Goal: Task Accomplishment & Management: Use online tool/utility

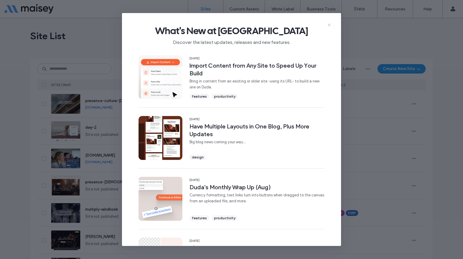
click at [329, 24] on icon at bounding box center [329, 25] width 5 height 5
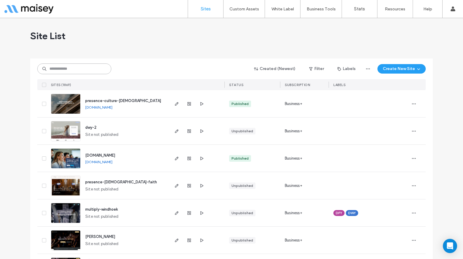
click at [83, 70] on input at bounding box center [74, 68] width 74 height 11
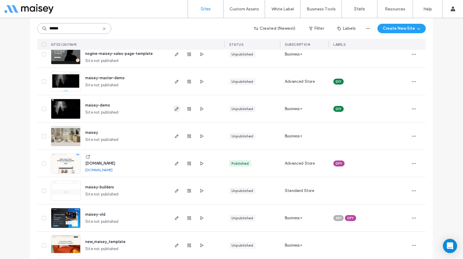
scroll to position [163, 0]
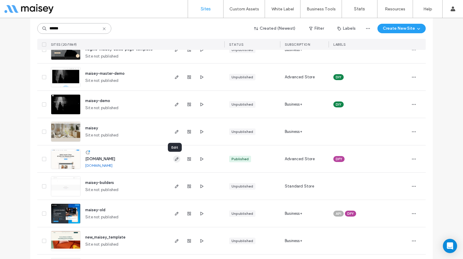
type input "******"
click at [175, 158] on icon "button" at bounding box center [176, 158] width 5 height 5
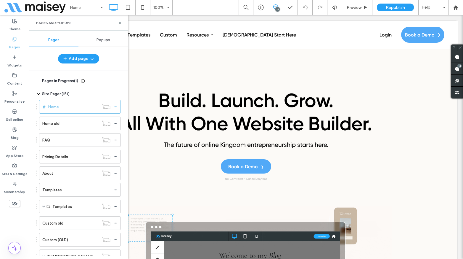
scroll to position [1114, 0]
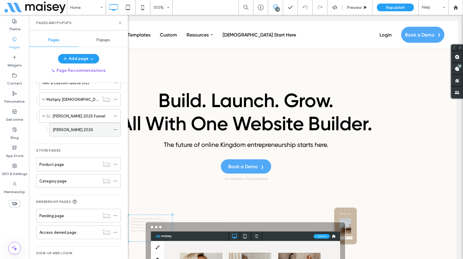
click at [70, 134] on div "Maisey AG 2025" at bounding box center [82, 129] width 58 height 13
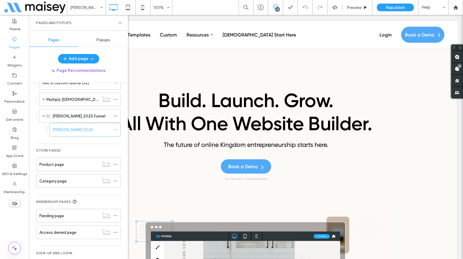
click at [120, 23] on div at bounding box center [231, 129] width 463 height 259
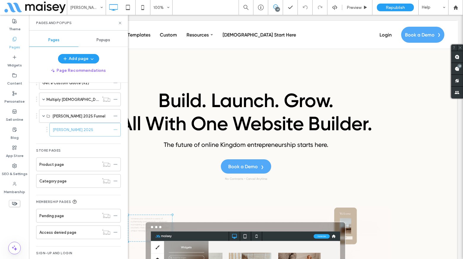
click at [119, 22] on div at bounding box center [231, 129] width 463 height 259
click at [120, 23] on use at bounding box center [120, 23] width 2 height 2
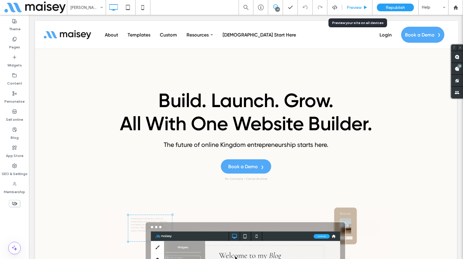
click at [354, 5] on span "Preview" at bounding box center [354, 7] width 15 height 5
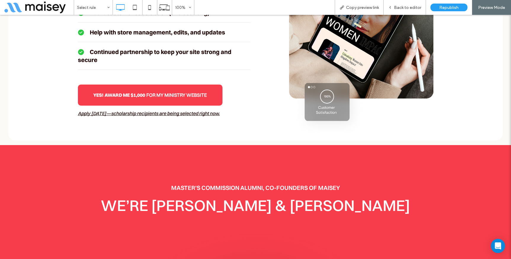
scroll to position [4502, 0]
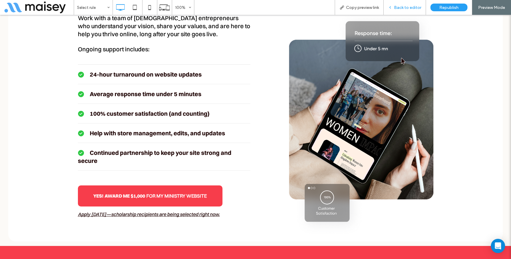
click at [403, 9] on span "Back to editor" at bounding box center [407, 7] width 27 height 5
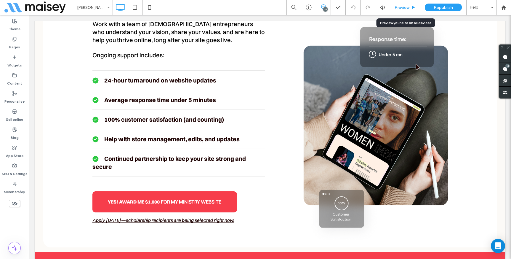
click at [409, 8] on span "Preview" at bounding box center [401, 7] width 15 height 5
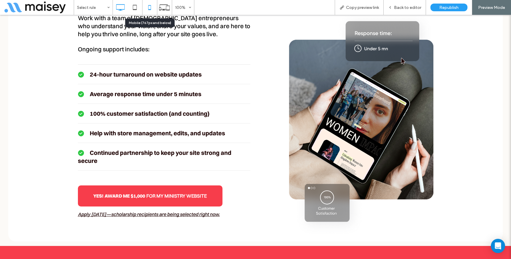
click at [151, 7] on icon at bounding box center [150, 7] width 12 height 12
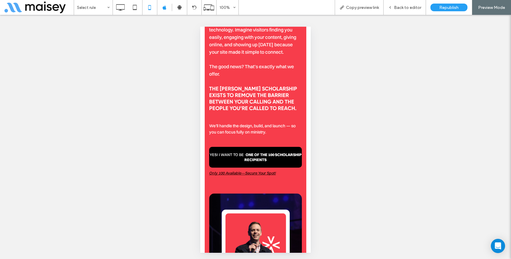
scroll to position [1258, 0]
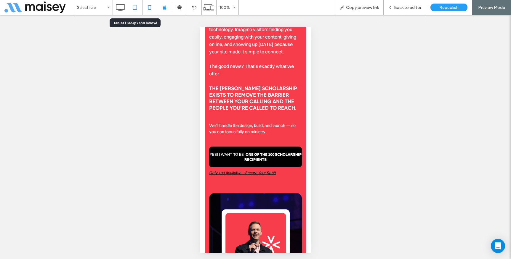
click at [137, 9] on icon at bounding box center [135, 7] width 12 height 12
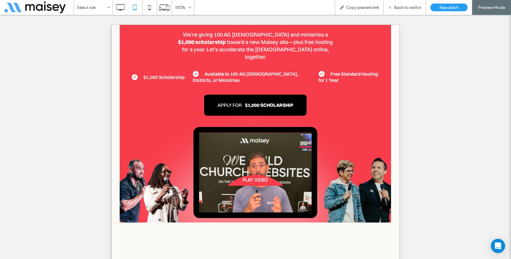
scroll to position [155, 0]
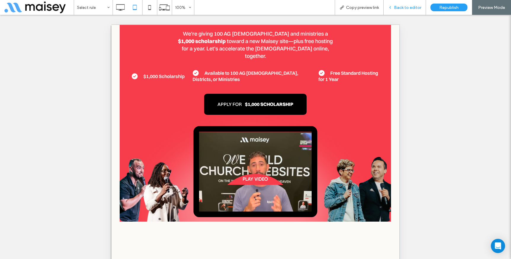
click at [415, 8] on span "Back to editor" at bounding box center [407, 7] width 27 height 5
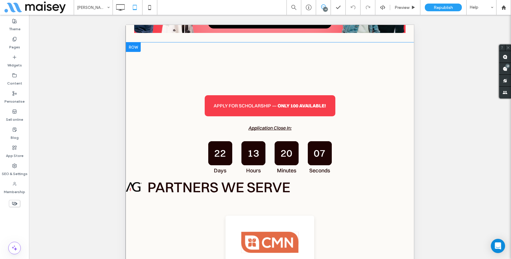
scroll to position [344, 0]
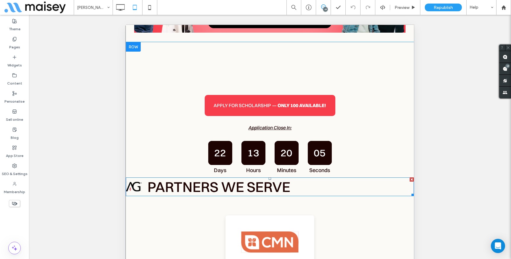
click at [176, 178] on span at bounding box center [270, 186] width 288 height 19
click at [176, 178] on p "PARTNERS WE SERVE" at bounding box center [270, 186] width 288 height 19
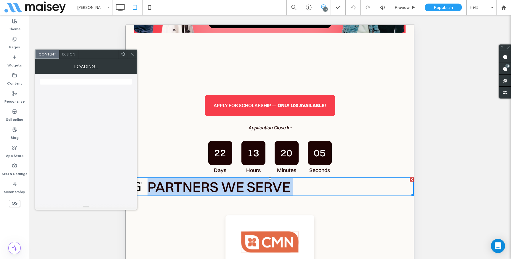
click at [176, 178] on p "PARTNERS WE SERVE" at bounding box center [270, 186] width 288 height 19
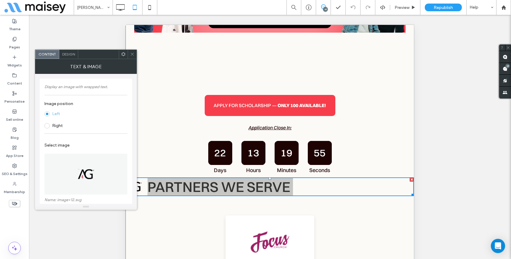
click at [131, 54] on icon at bounding box center [132, 54] width 4 height 4
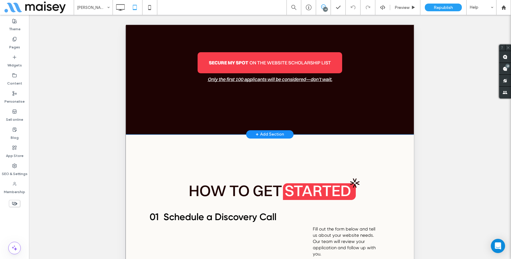
scroll to position [5712, 0]
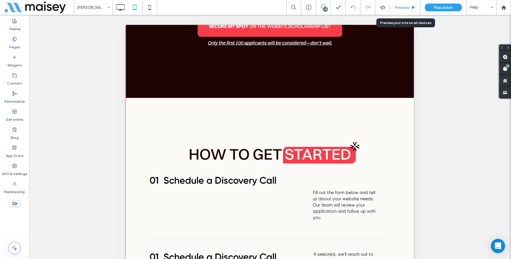
drag, startPoint x: 402, startPoint y: 9, endPoint x: 186, endPoint y: 82, distance: 227.5
click at [402, 9] on span "Preview" at bounding box center [401, 7] width 15 height 5
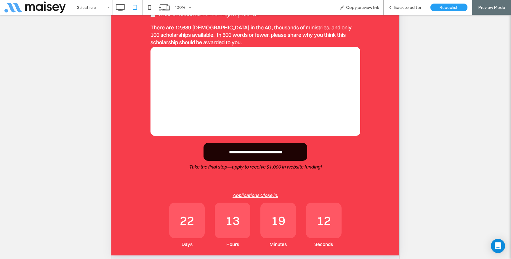
scroll to position [155, 0]
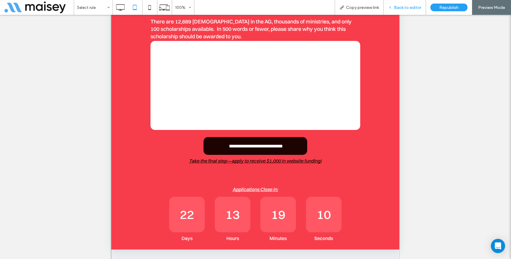
click at [406, 7] on span "Back to editor" at bounding box center [407, 7] width 27 height 5
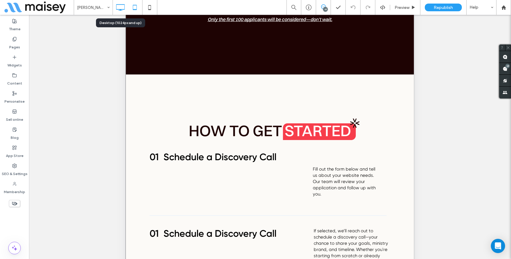
scroll to position [5714, 0]
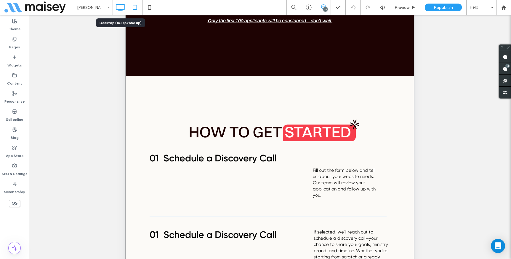
click at [117, 1] on icon at bounding box center [120, 7] width 12 height 12
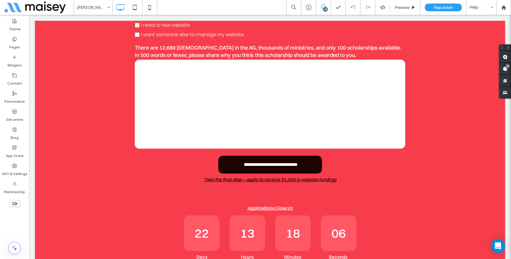
scroll to position [6459, 0]
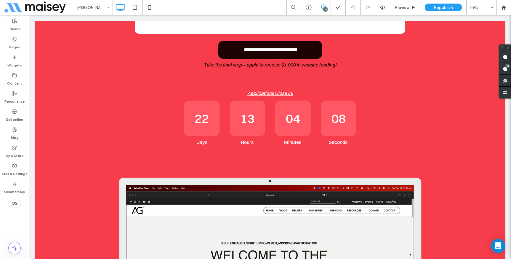
click at [8, 7] on span at bounding box center [38, 7] width 69 height 12
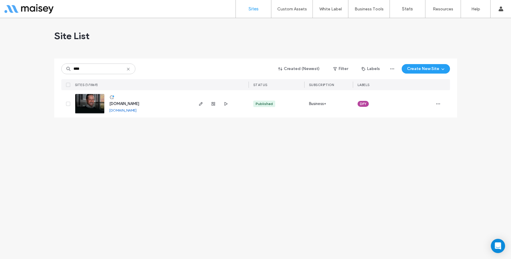
type input "****"
